Goal: Task Accomplishment & Management: Manage account settings

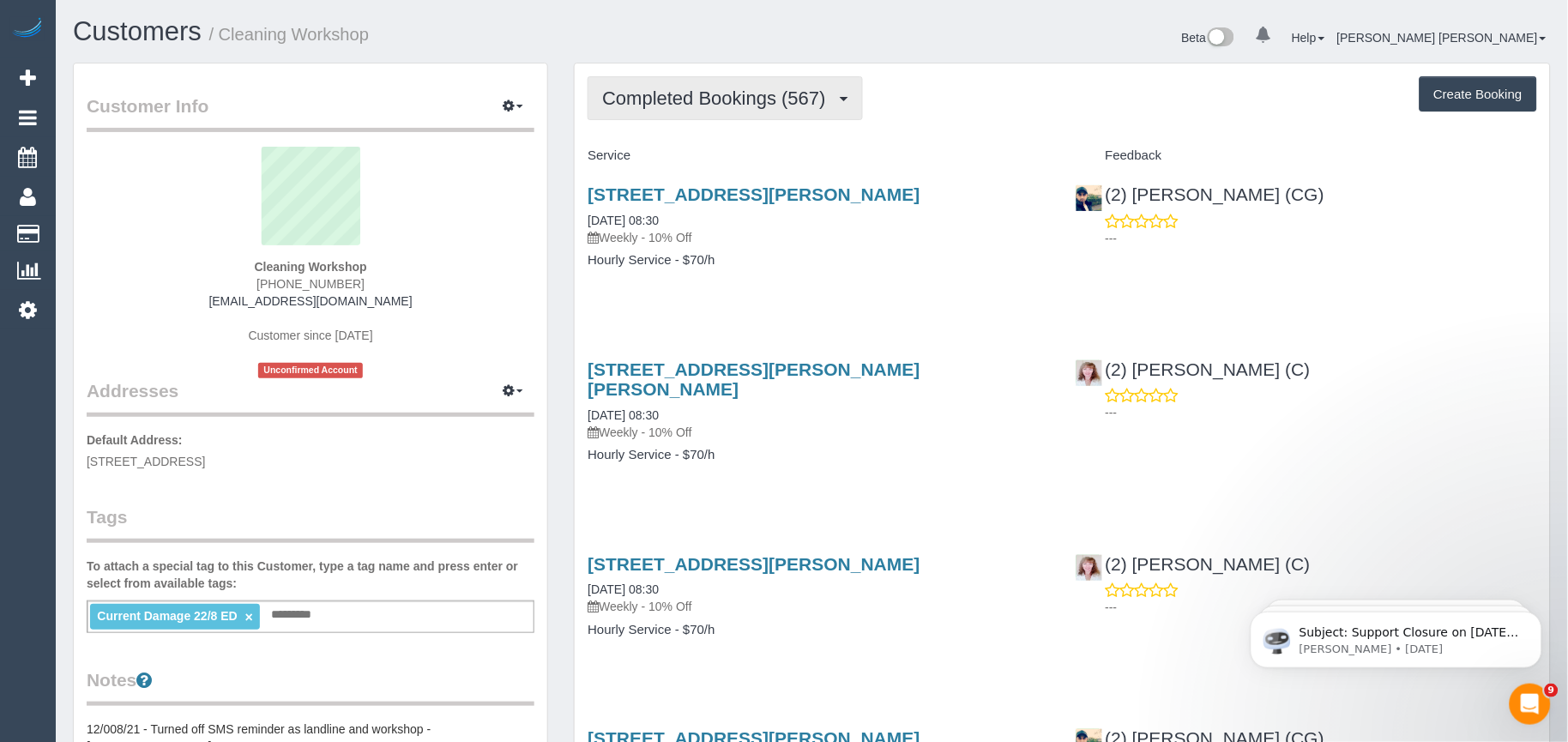
drag, startPoint x: 774, startPoint y: 98, endPoint x: 770, endPoint y: 119, distance: 21.4
click at [773, 99] on span "Completed Bookings (567)" at bounding box center [718, 97] width 232 height 21
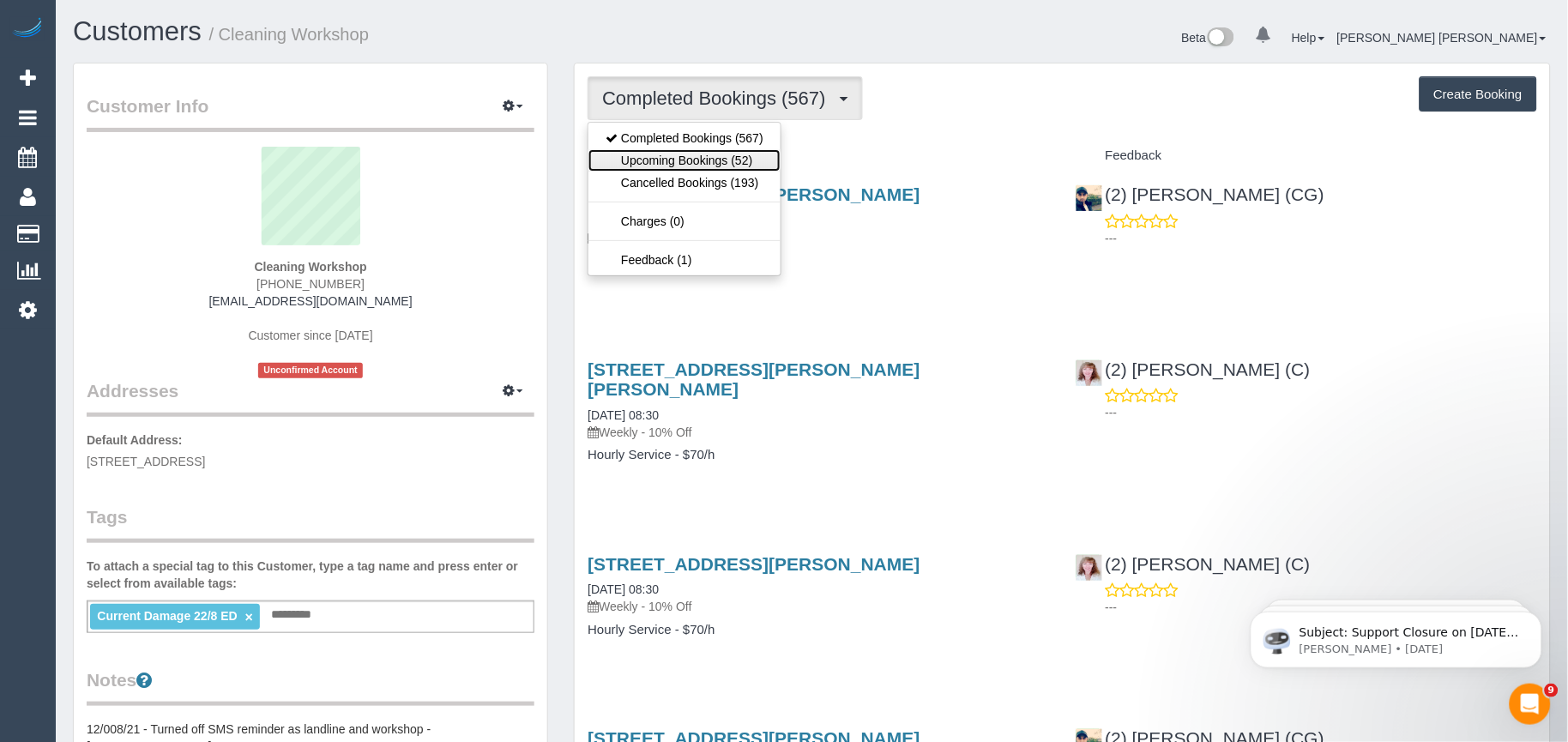
click at [740, 160] on link "Upcoming Bookings (52)" at bounding box center [684, 160] width 192 height 22
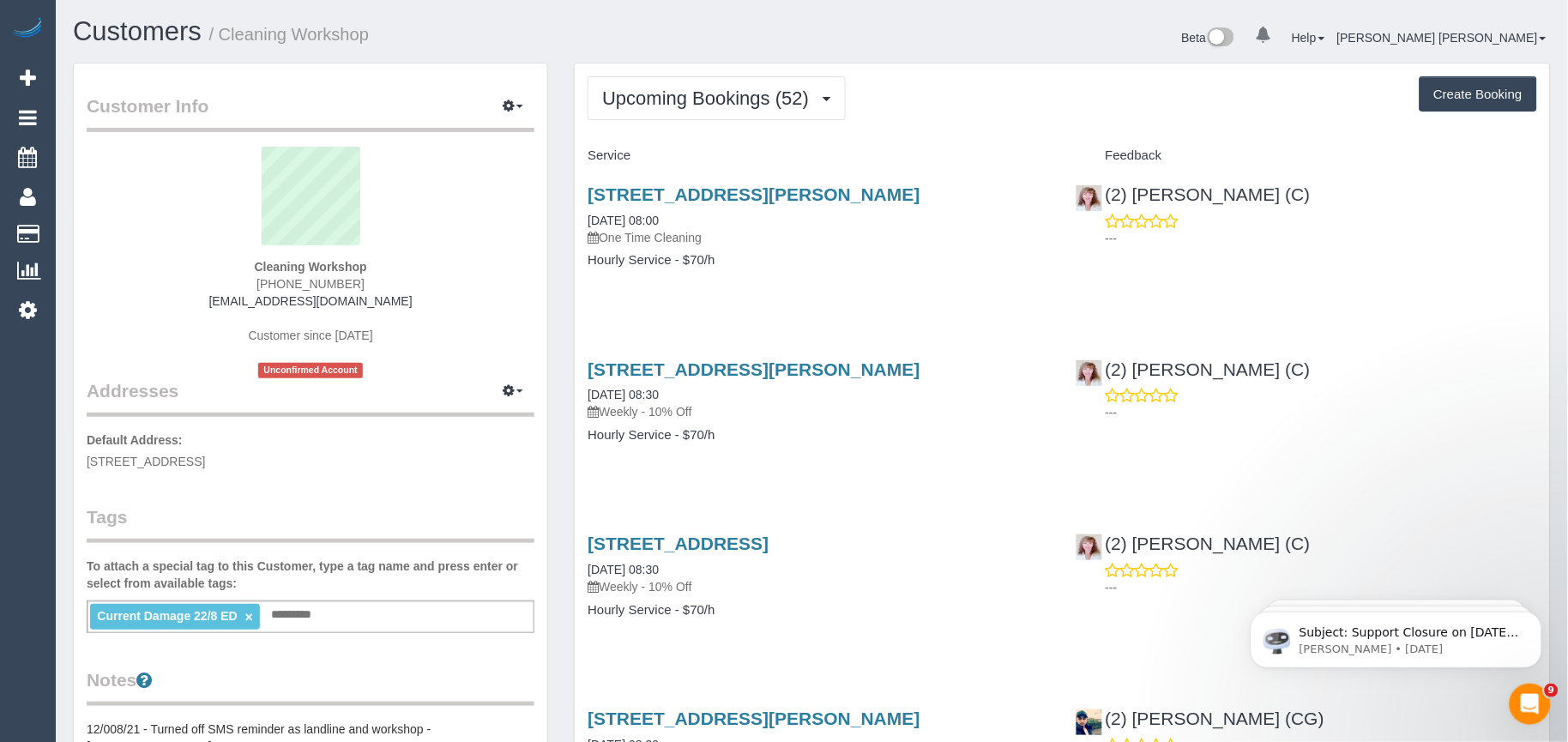
click at [883, 301] on div "9 Henderson St, Laverton, VIC 3028 23/09/2025 08:00 One Time Cleaning Hourly Se…" at bounding box center [817, 236] width 487 height 132
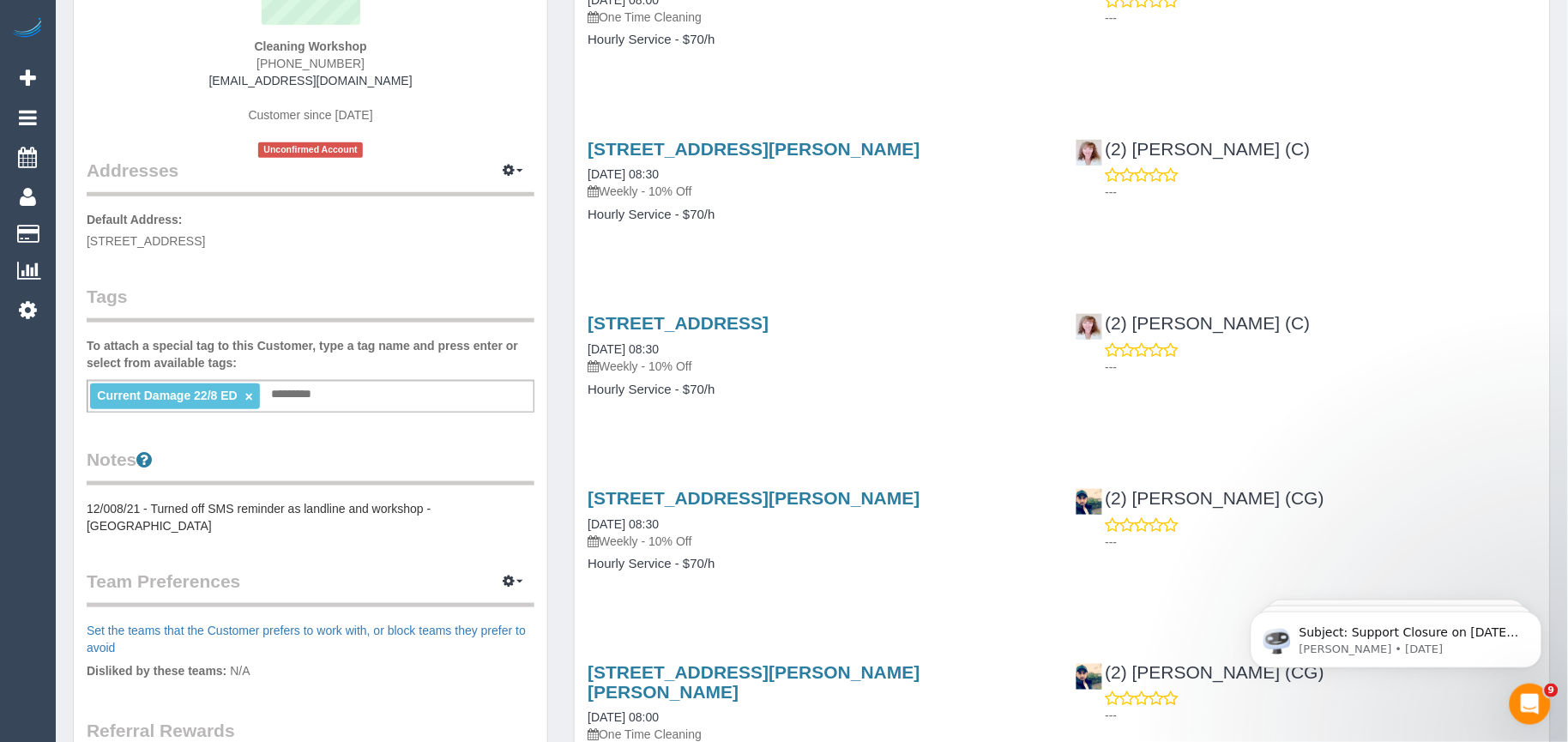
scroll to position [190, 0]
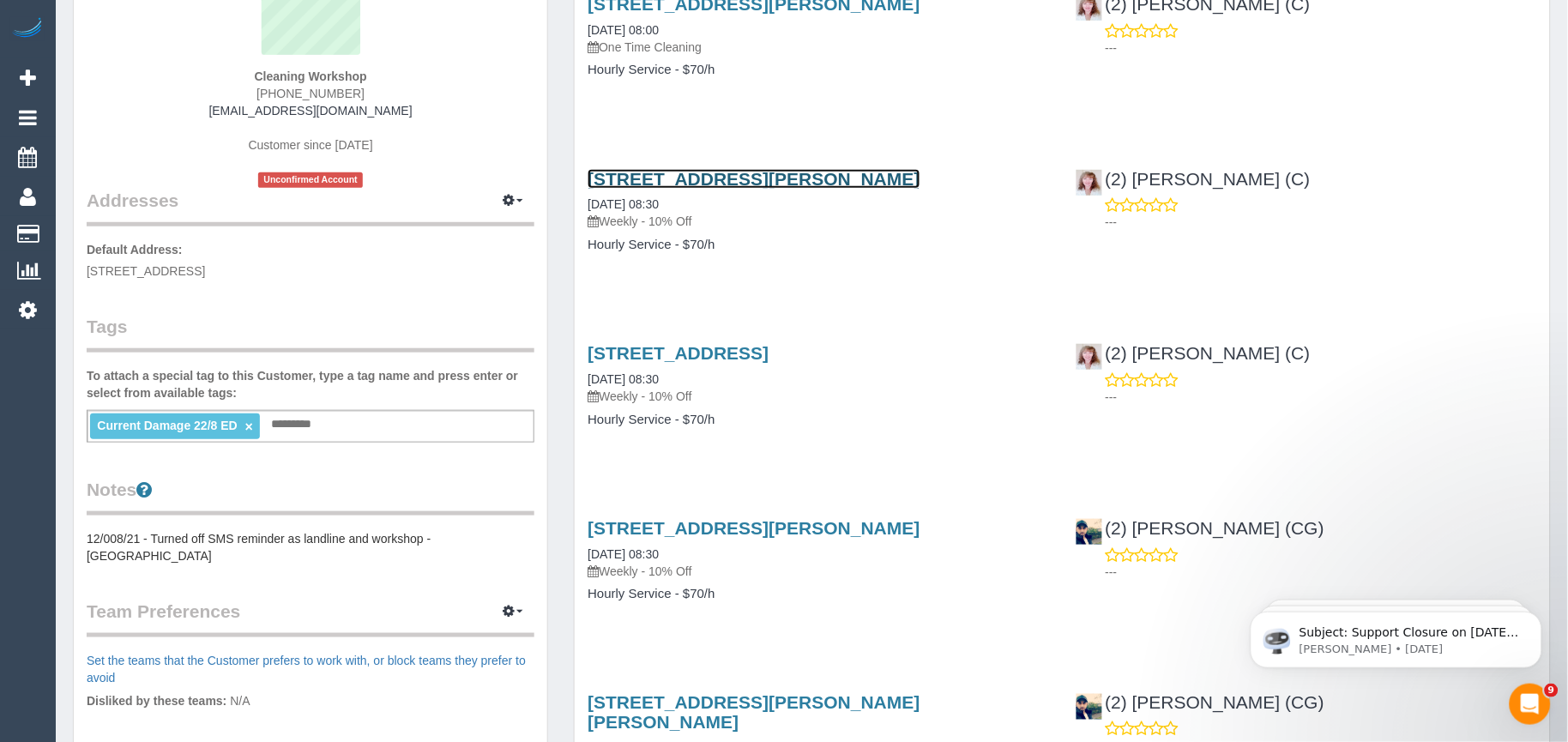
click at [780, 176] on link "188 Buckley Street, Essendon, VIC 3040" at bounding box center [753, 178] width 332 height 19
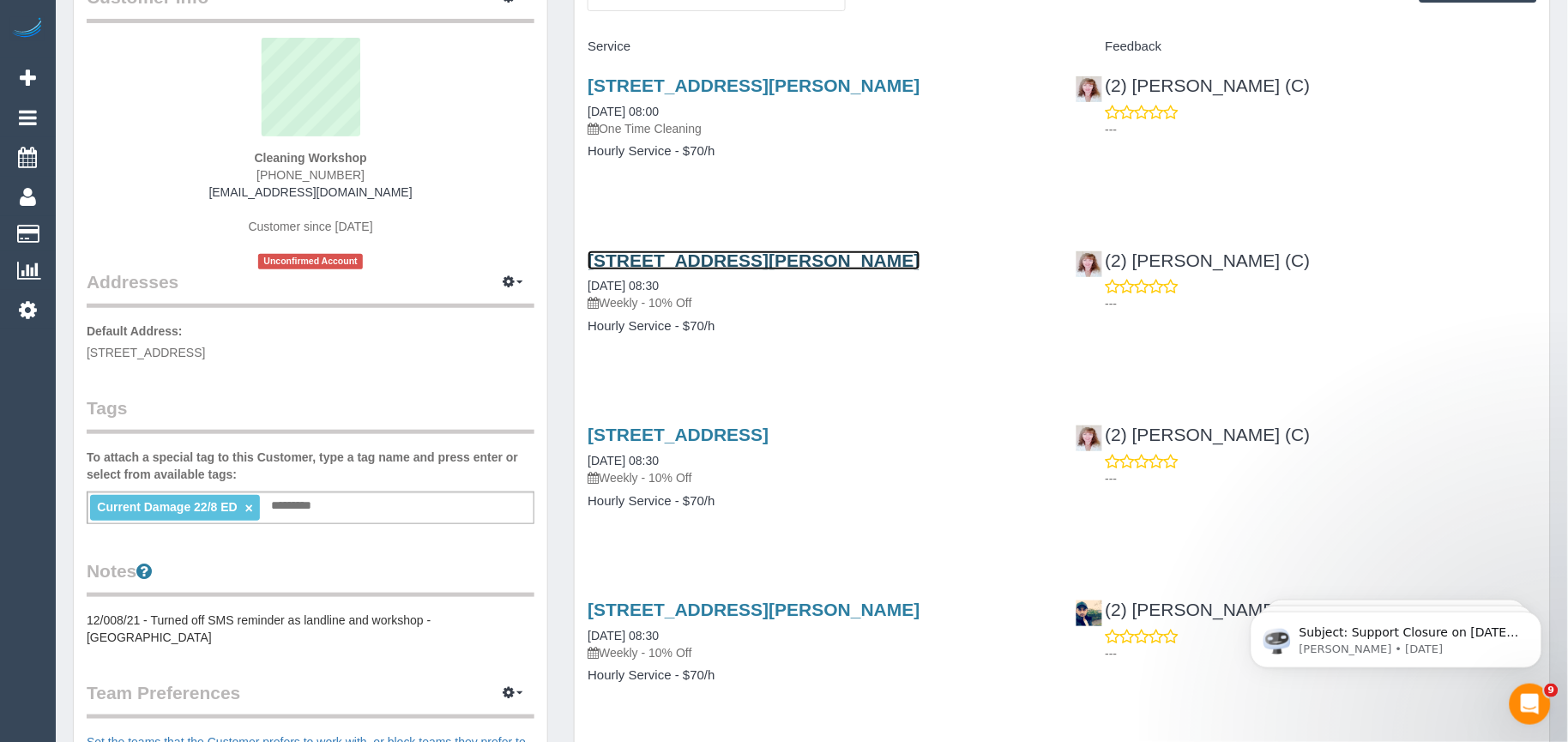
scroll to position [0, 0]
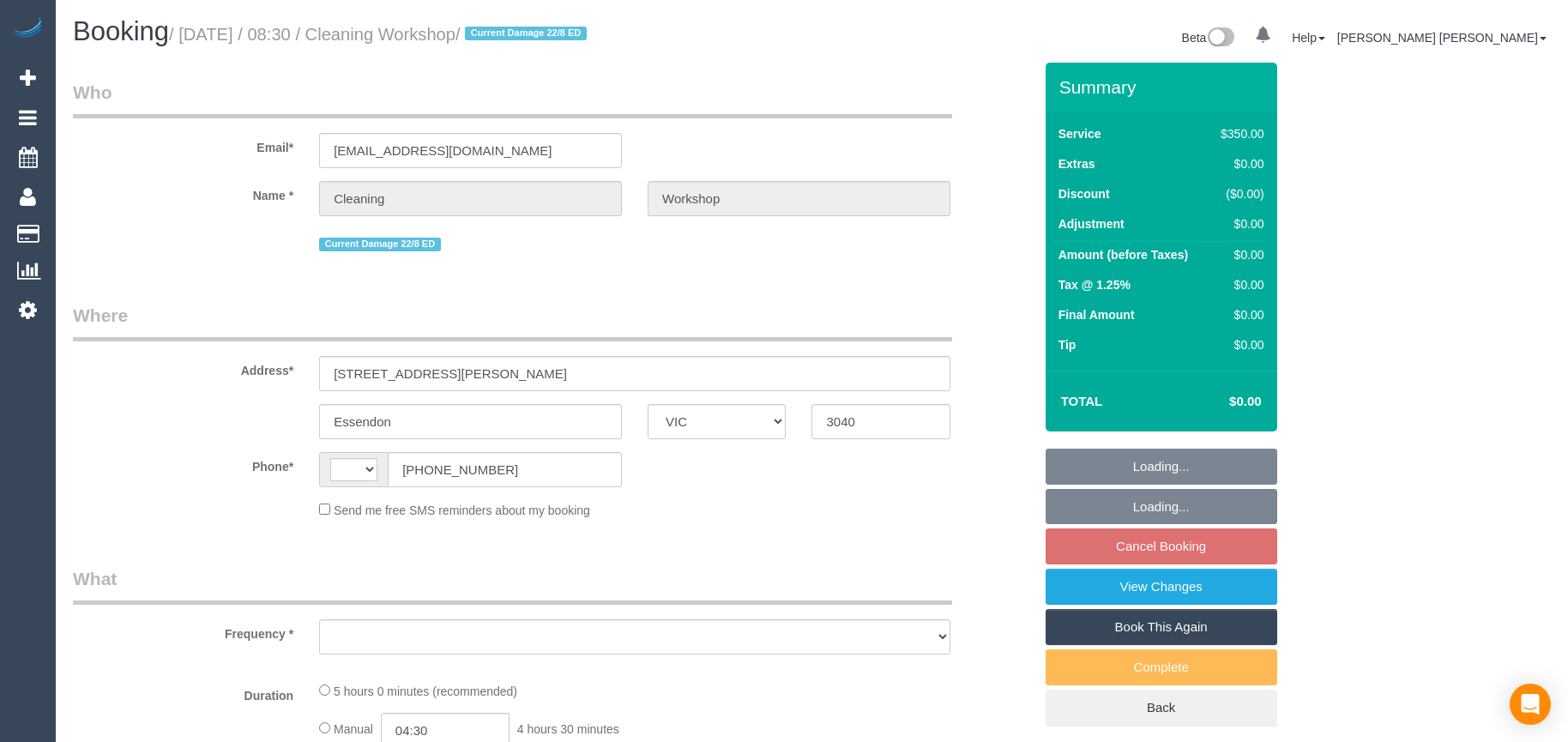
select select "VIC"
select select "object:274"
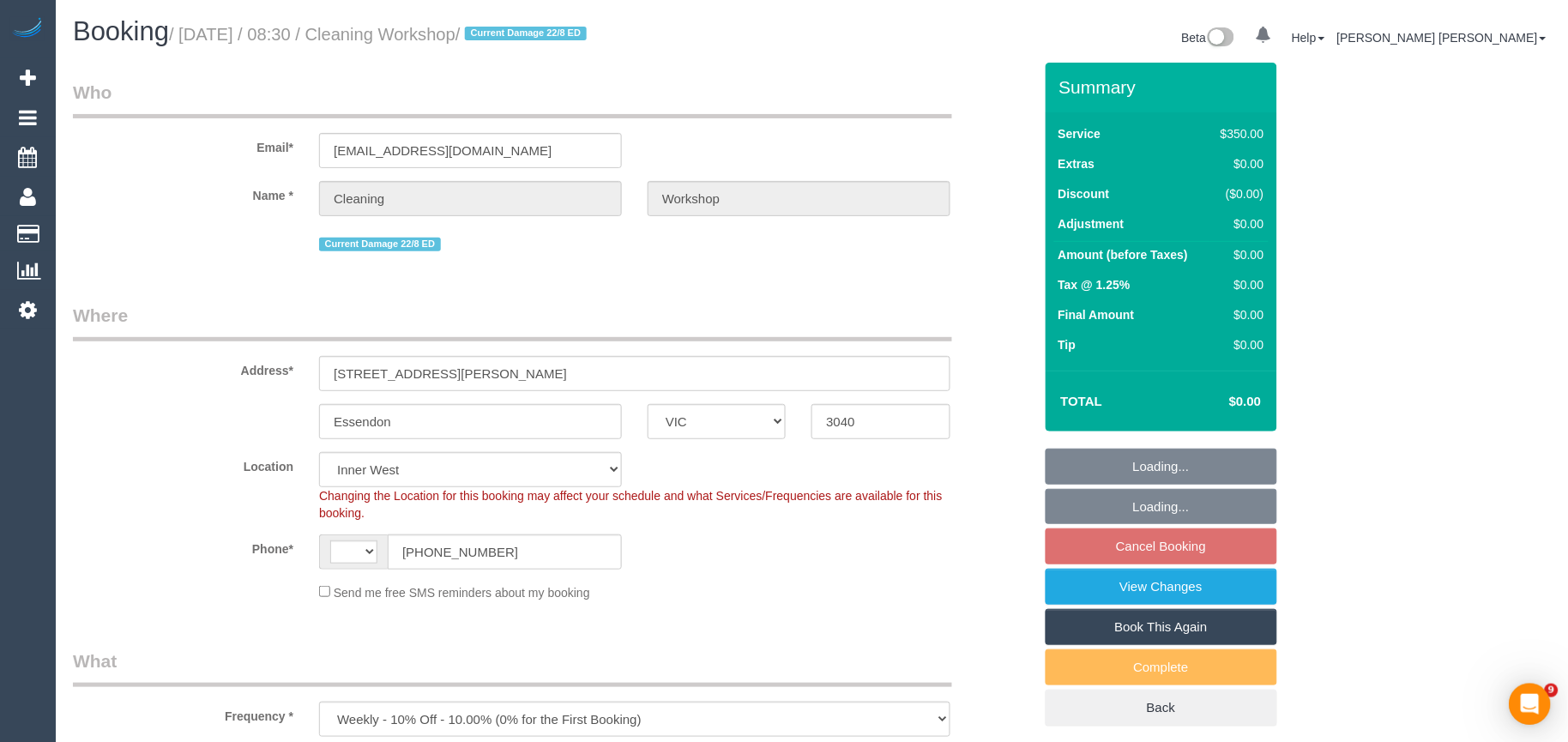
select select "string:AU"
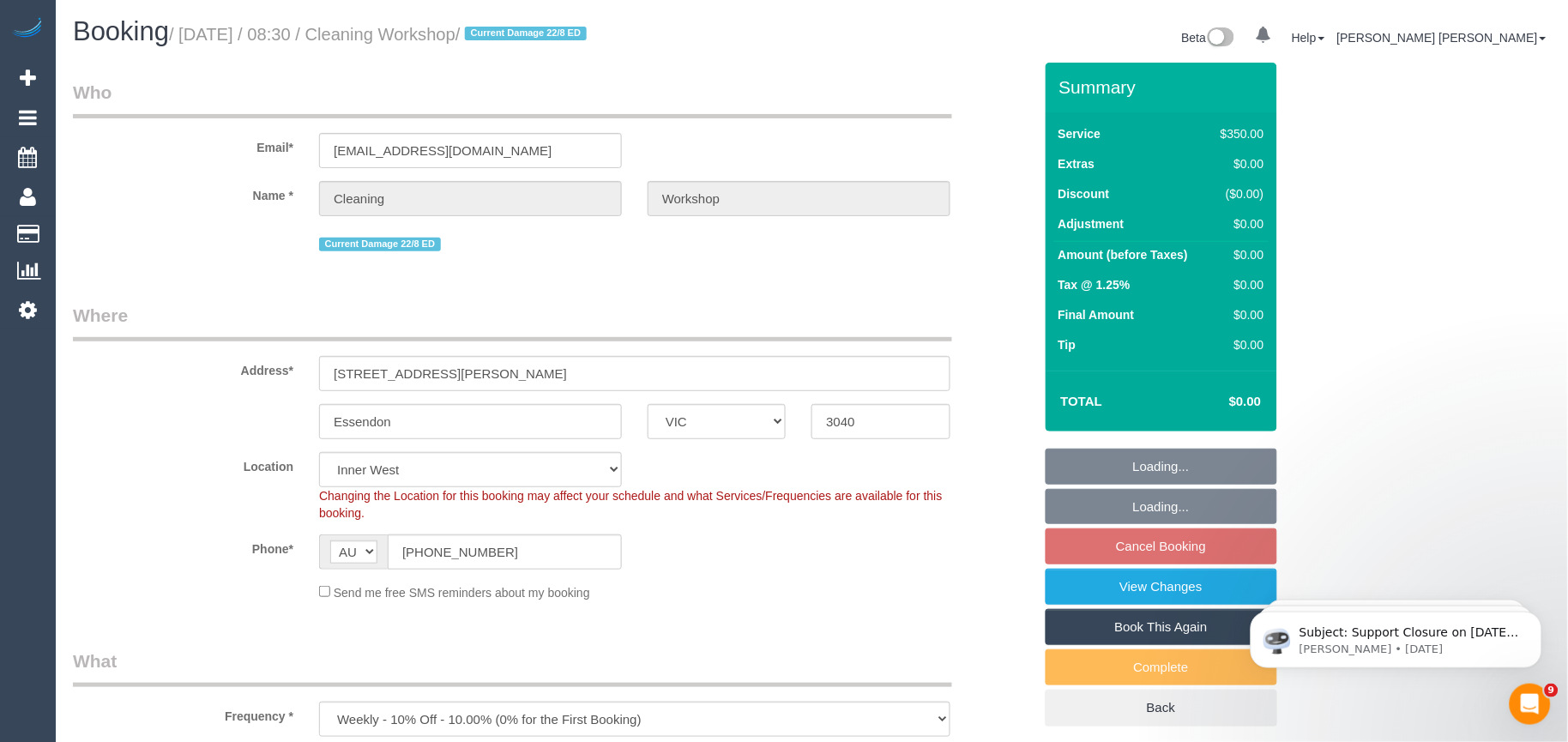
select select "object:532"
select select "300"
select select "number:28"
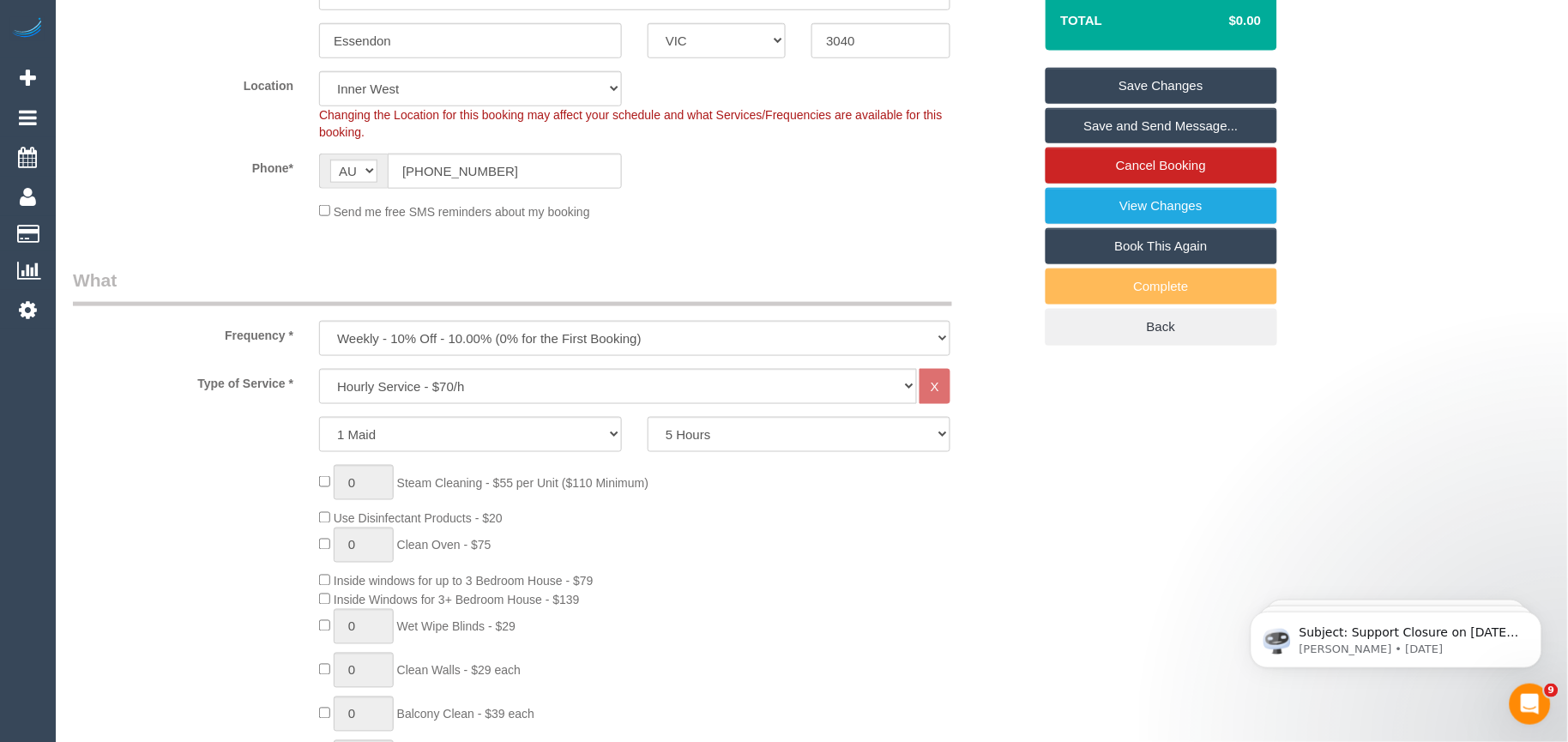
scroll to position [286, 0]
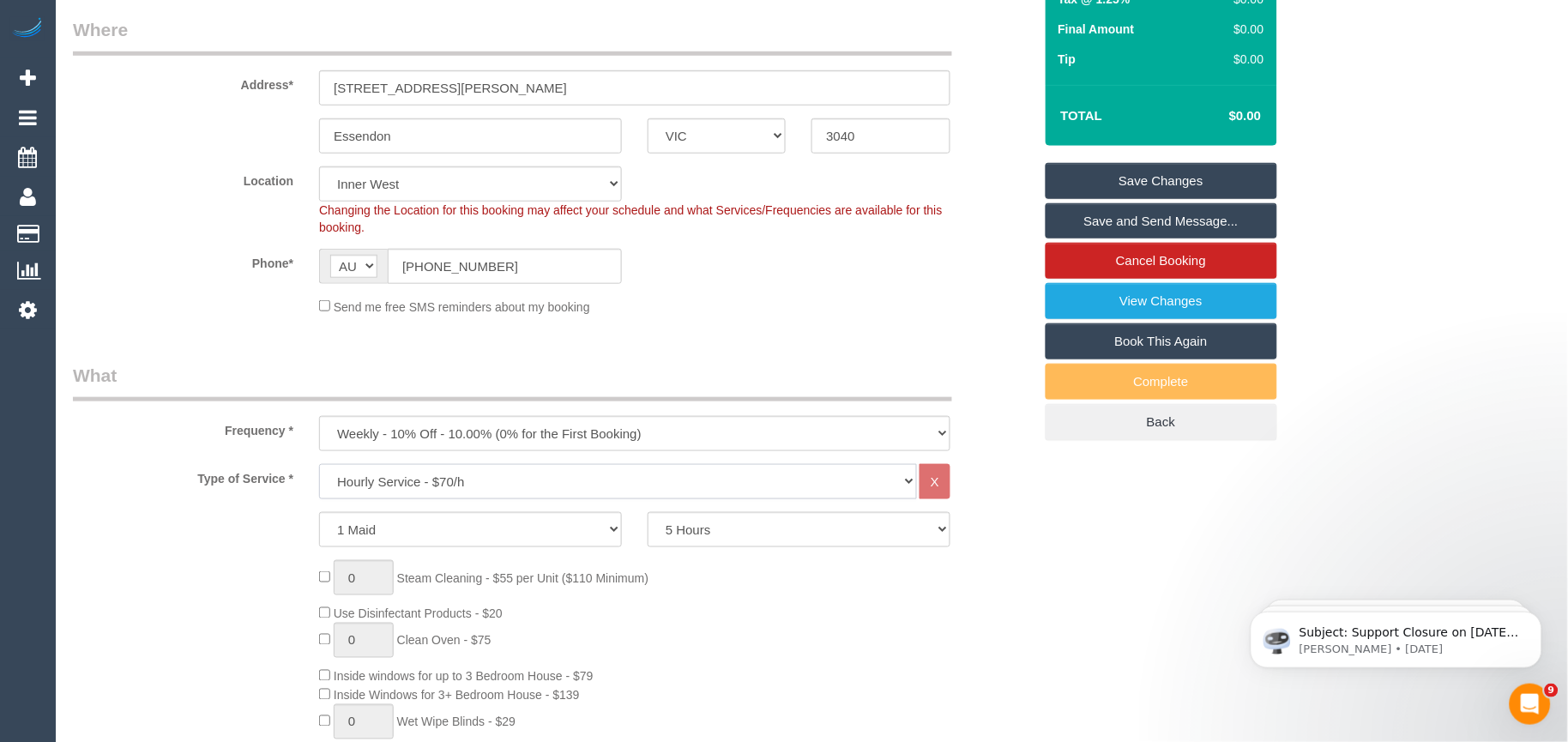
click at [523, 472] on select "Hourly Service - $70/h Hourly Service - $65/h Hourly Service - $60/h Hourly Ser…" at bounding box center [618, 481] width 598 height 35
select select "211"
click at [319, 466] on select "Hourly Service - $70/h Hourly Service - $65/h Hourly Service - $60/h Hourly Ser…" at bounding box center [618, 481] width 598 height 35
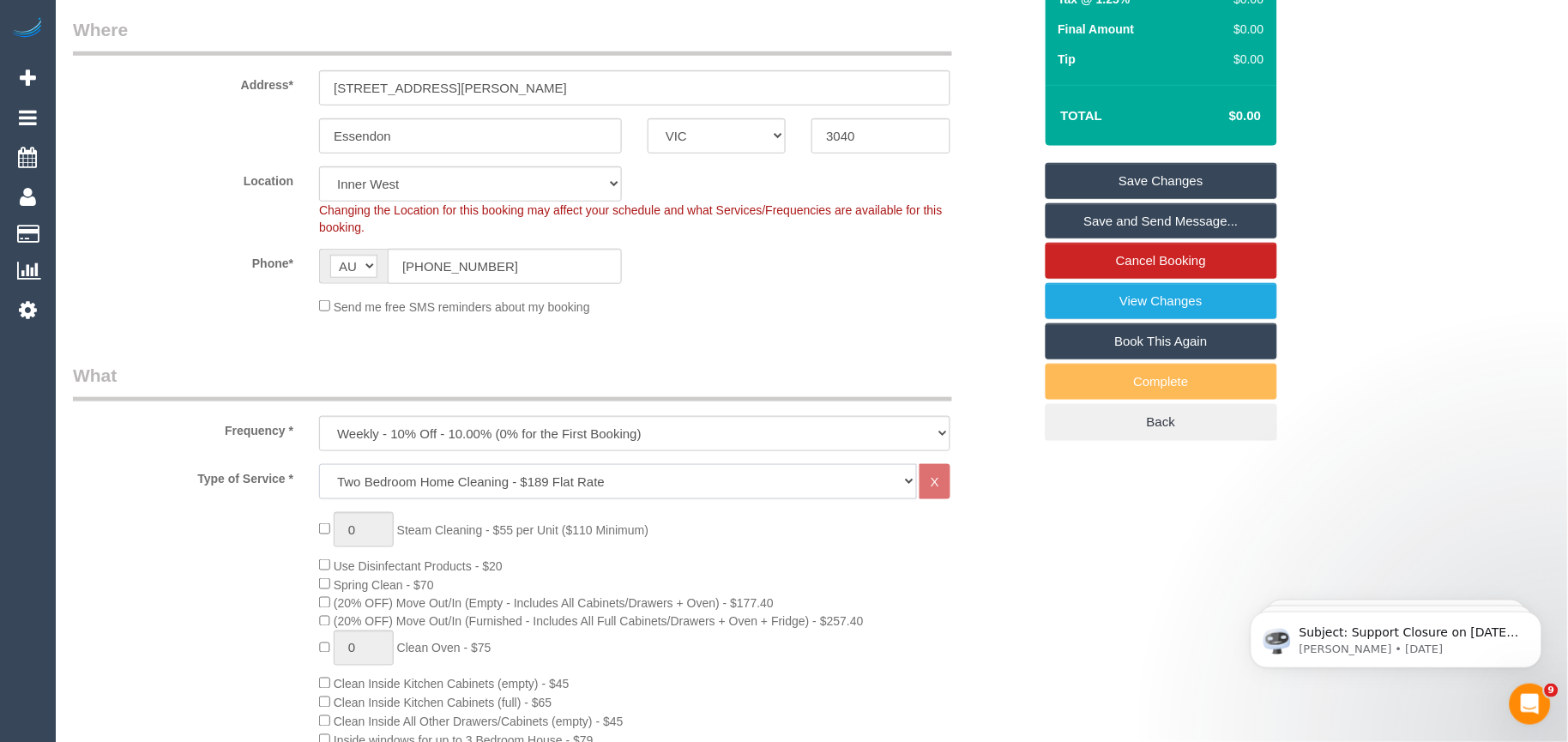
scroll to position [380, 0]
